Goal: Task Accomplishment & Management: Manage account settings

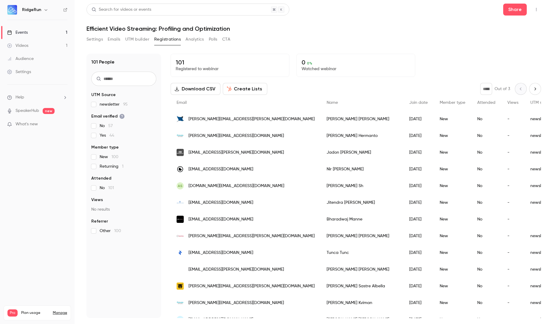
click at [133, 38] on button "UTM builder" at bounding box center [137, 40] width 24 height 10
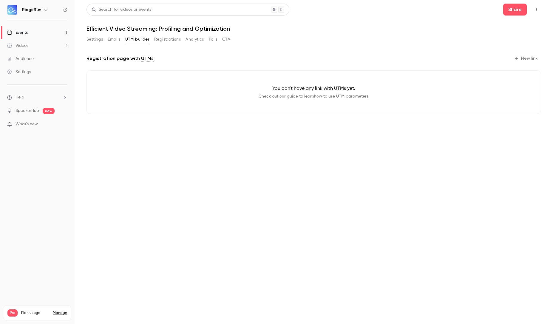
click at [162, 39] on button "Registrations" at bounding box center [167, 40] width 27 height 10
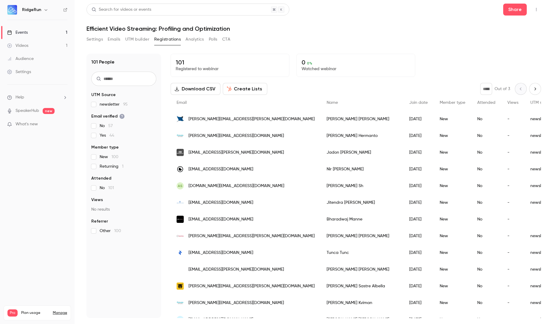
click at [27, 34] on div "Events" at bounding box center [17, 33] width 21 height 6
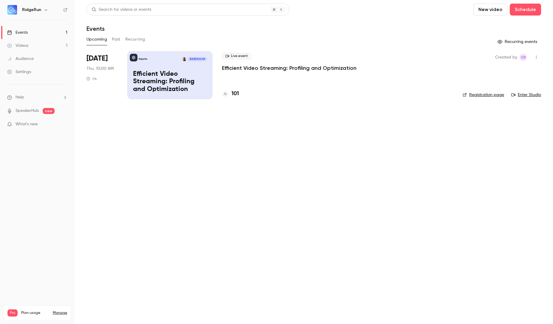
click at [165, 71] on p "Efficient Video Streaming: Profiling and Optimization" at bounding box center [170, 81] width 74 height 23
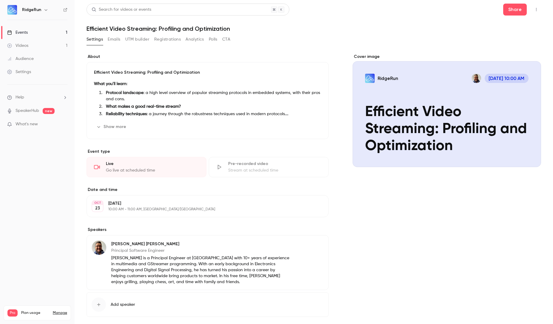
click at [180, 29] on h1 "Efficient Video Streaming: Profiling and Optimization" at bounding box center [313, 28] width 455 height 7
copy div "Efficient Video Streaming: Profiling and Optimization Settings Emails UTM build…"
click at [165, 39] on button "Registrations" at bounding box center [167, 40] width 27 height 10
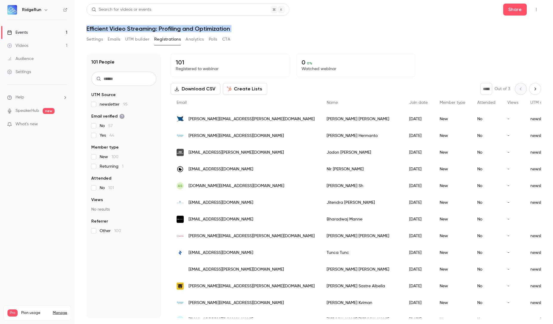
click at [142, 39] on button "UTM builder" at bounding box center [137, 40] width 24 height 10
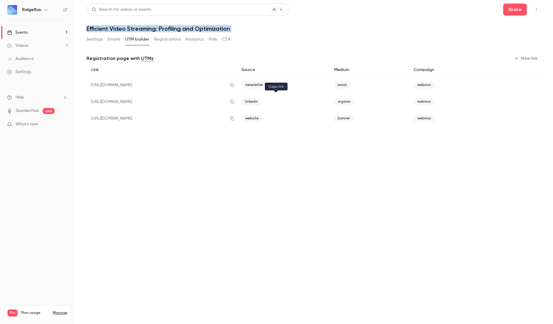
click at [234, 103] on icon "button" at bounding box center [232, 102] width 5 height 4
click at [91, 39] on button "Settings" at bounding box center [94, 40] width 16 height 10
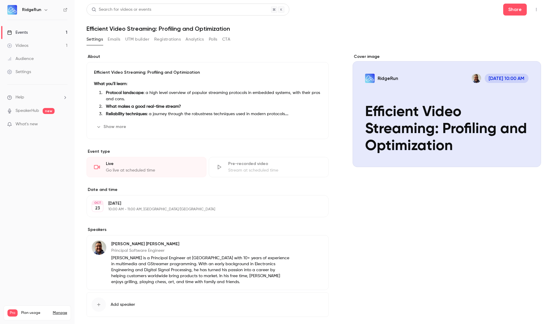
click at [143, 250] on p "Principal Software Engineer" at bounding box center [200, 251] width 179 height 6
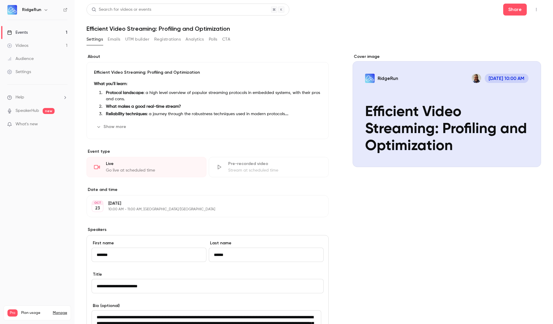
drag, startPoint x: 221, startPoint y: 255, endPoint x: 217, endPoint y: 254, distance: 3.4
click at [217, 254] on input "******" at bounding box center [266, 255] width 115 height 14
click at [165, 39] on button "Registrations" at bounding box center [167, 40] width 27 height 10
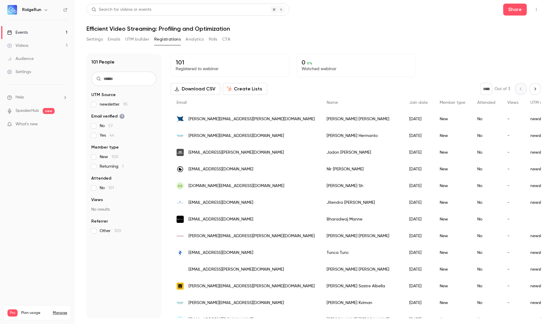
click at [114, 40] on button "Emails" at bounding box center [114, 40] width 13 height 10
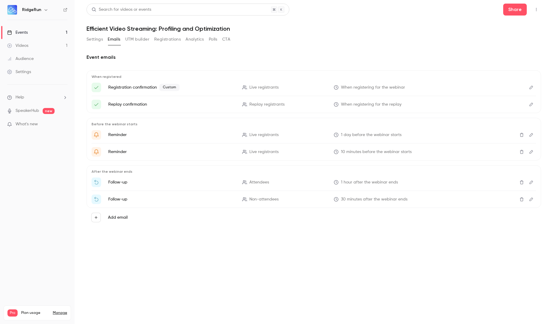
click at [138, 41] on button "UTM builder" at bounding box center [137, 40] width 24 height 10
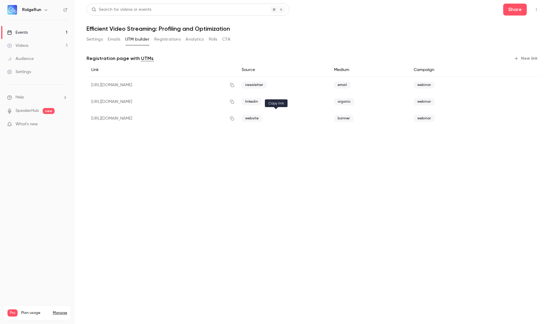
click at [234, 118] on icon "button" at bounding box center [232, 119] width 4 height 4
